Goal: Transaction & Acquisition: Purchase product/service

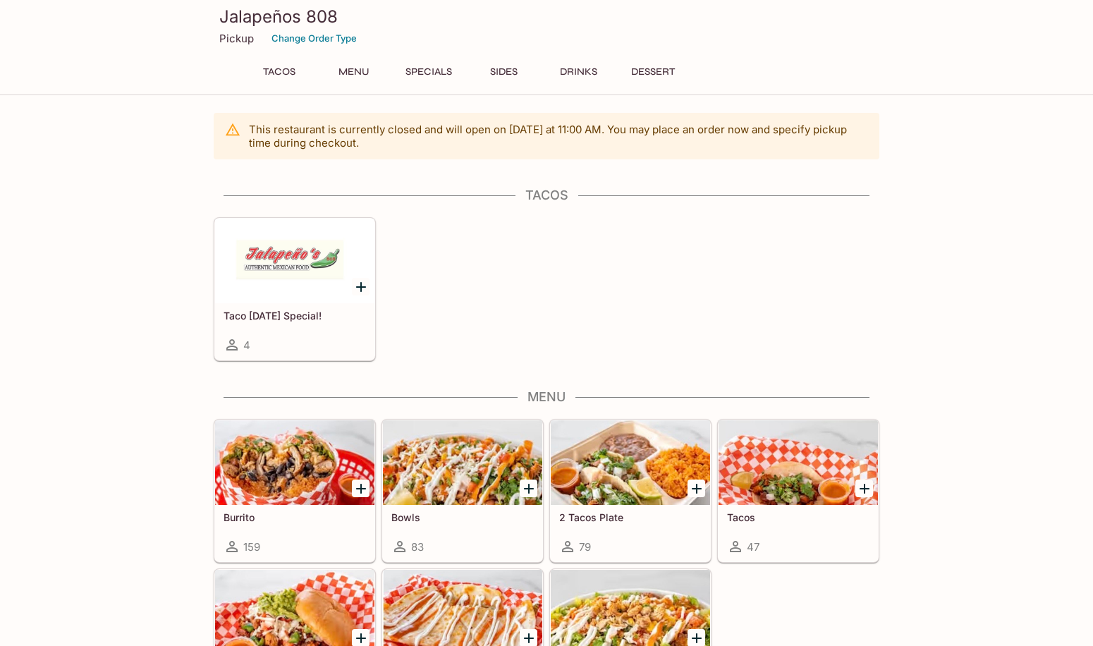
click at [293, 314] on h5 "Taco [DATE] Special!" at bounding box center [294, 315] width 142 height 12
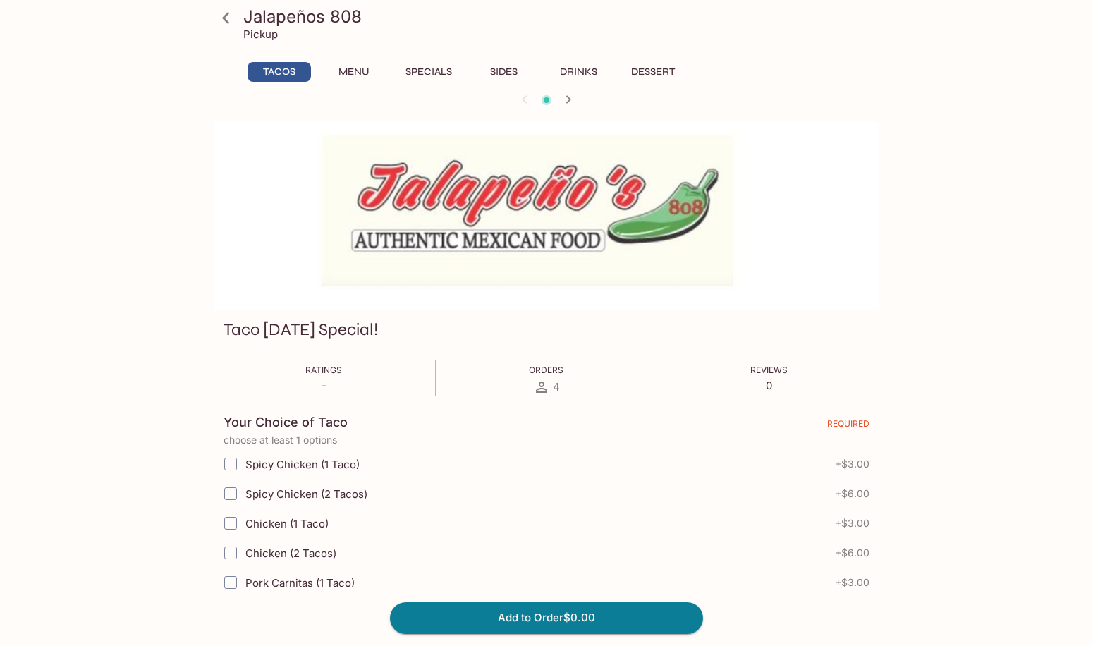
scroll to position [259, 0]
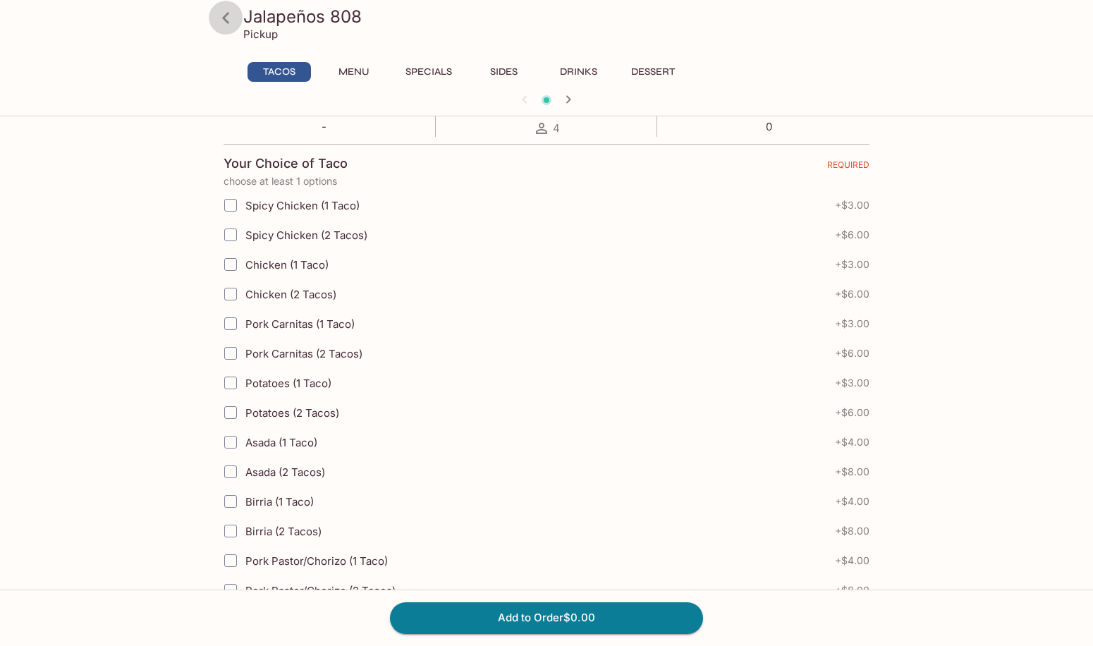
click at [226, 20] on icon at bounding box center [225, 17] width 7 height 11
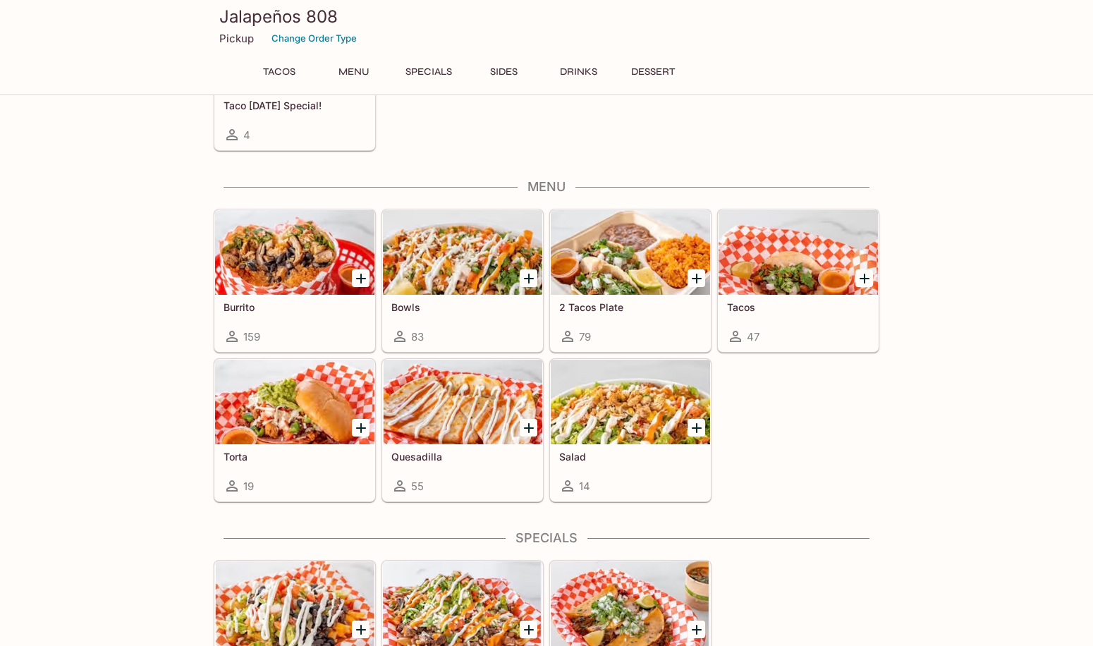
scroll to position [259, 0]
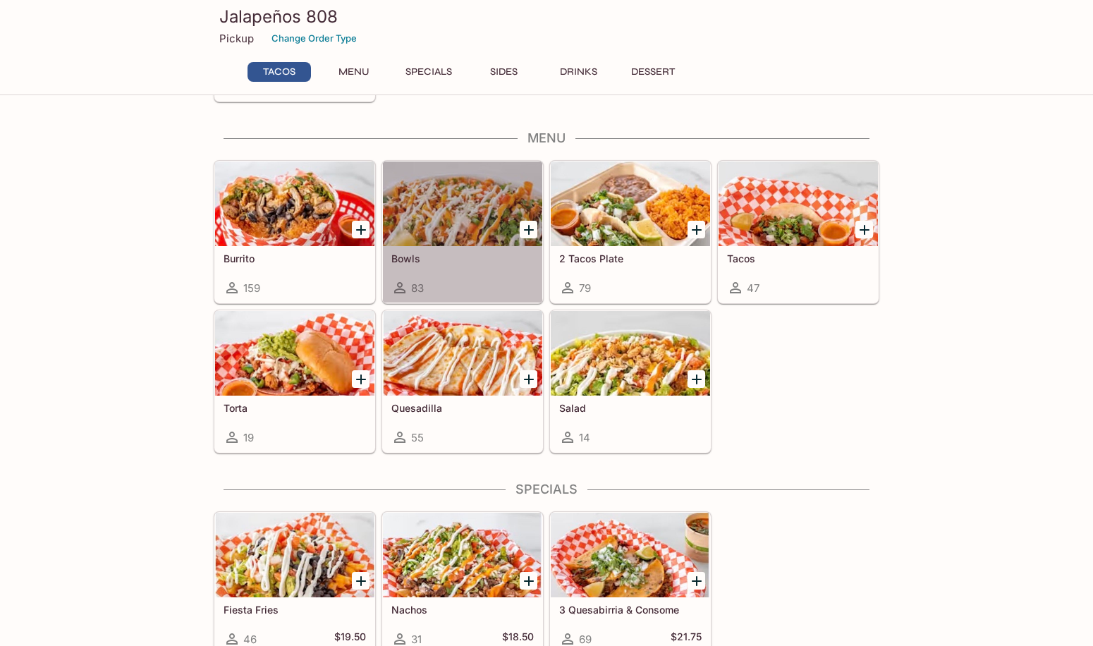
click at [455, 183] on div at bounding box center [462, 203] width 159 height 85
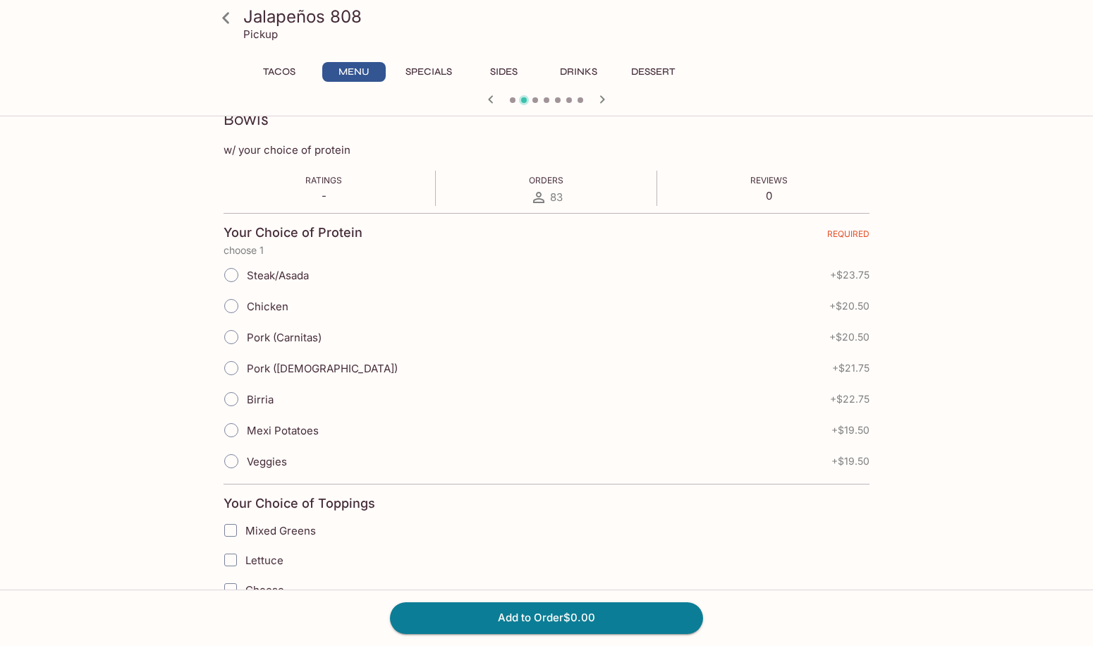
scroll to position [259, 0]
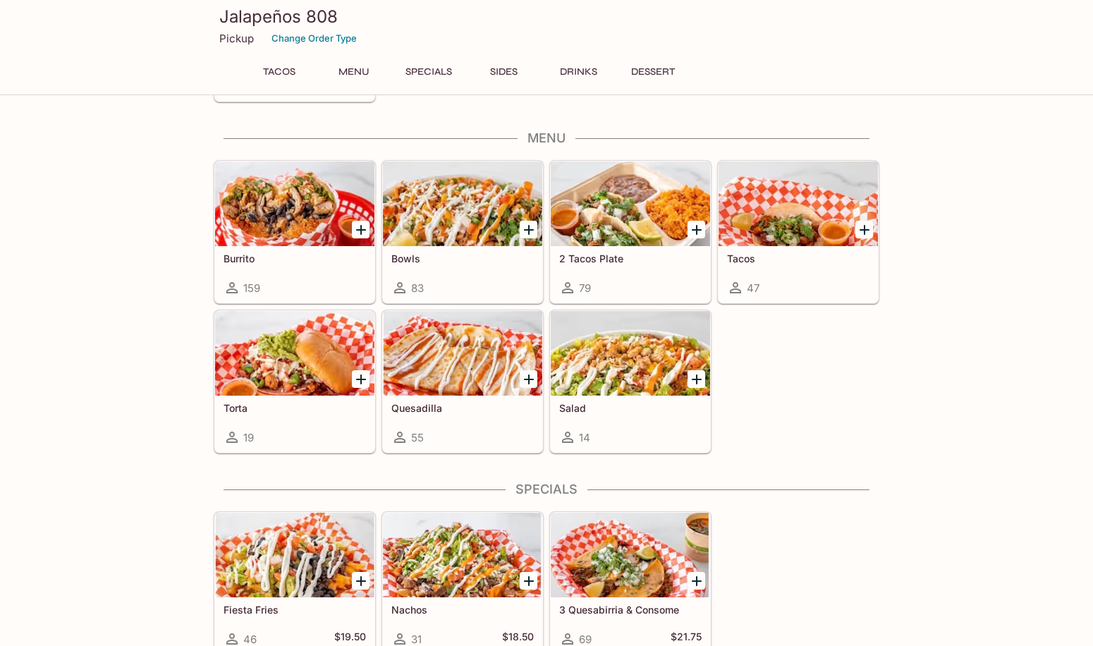
scroll to position [253, 0]
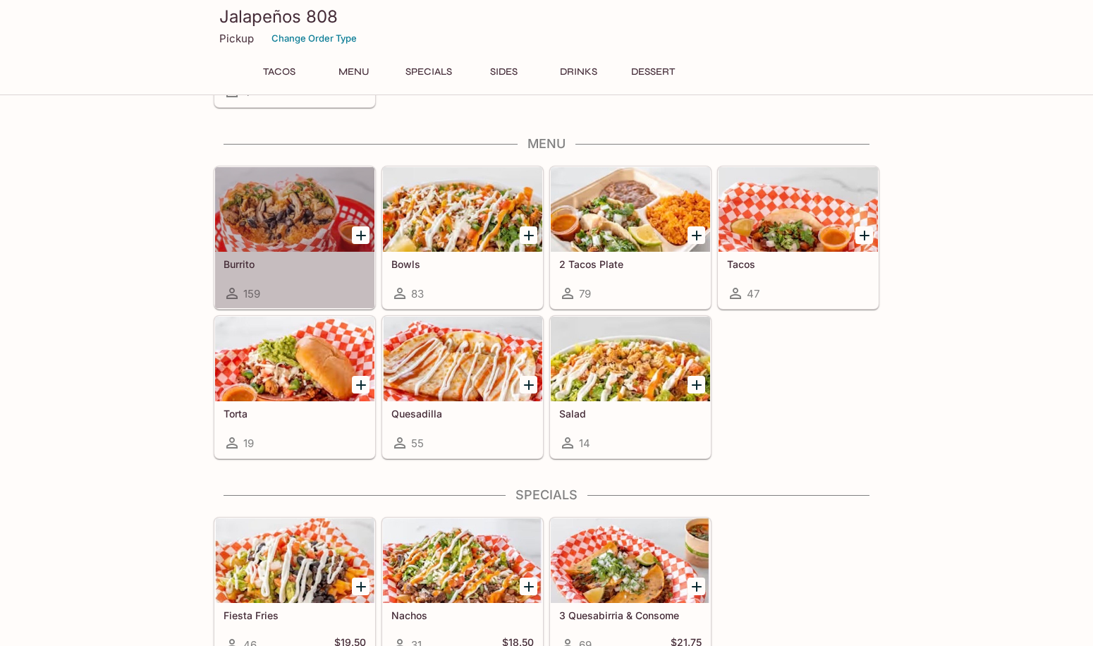
click at [290, 193] on div at bounding box center [294, 209] width 159 height 85
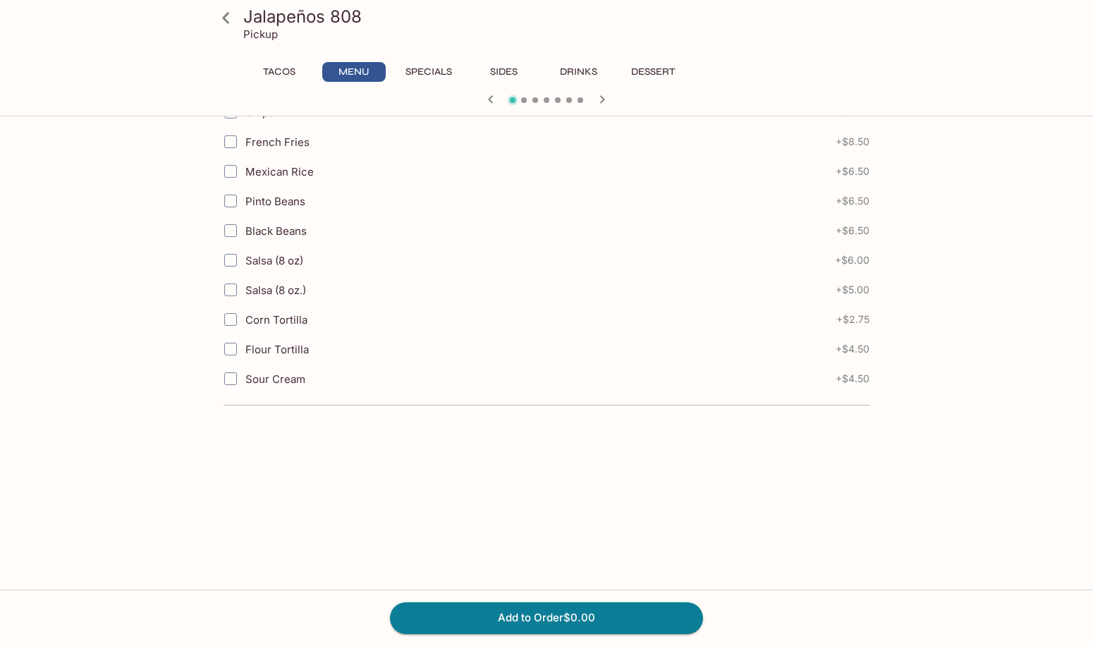
scroll to position [1579, 0]
